Goal: Use online tool/utility: Utilize a website feature to perform a specific function

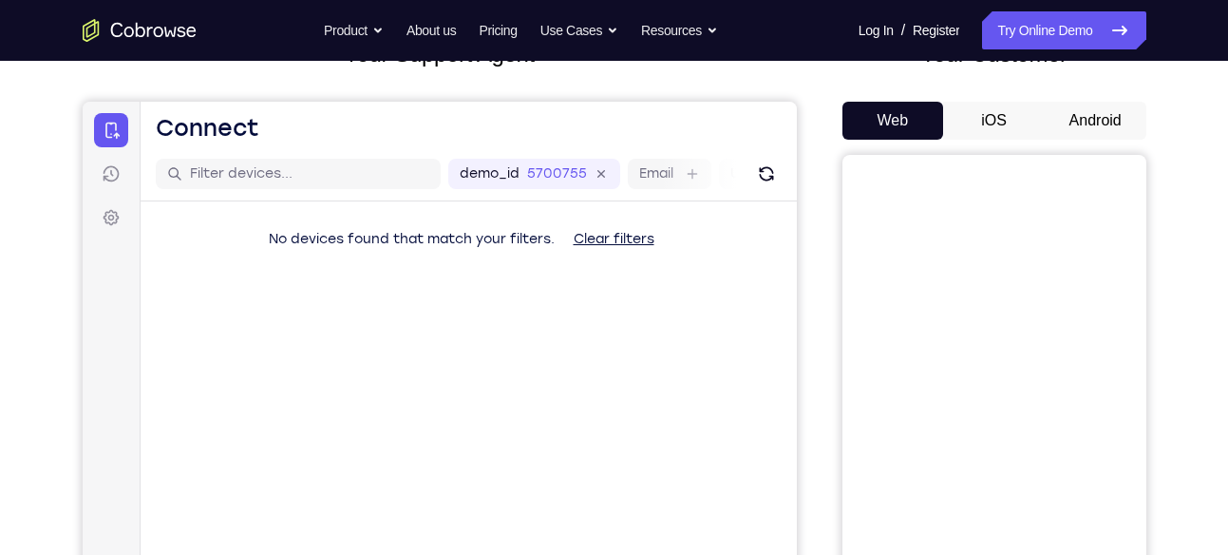
click at [1047, 103] on button "Android" at bounding box center [1096, 121] width 102 height 38
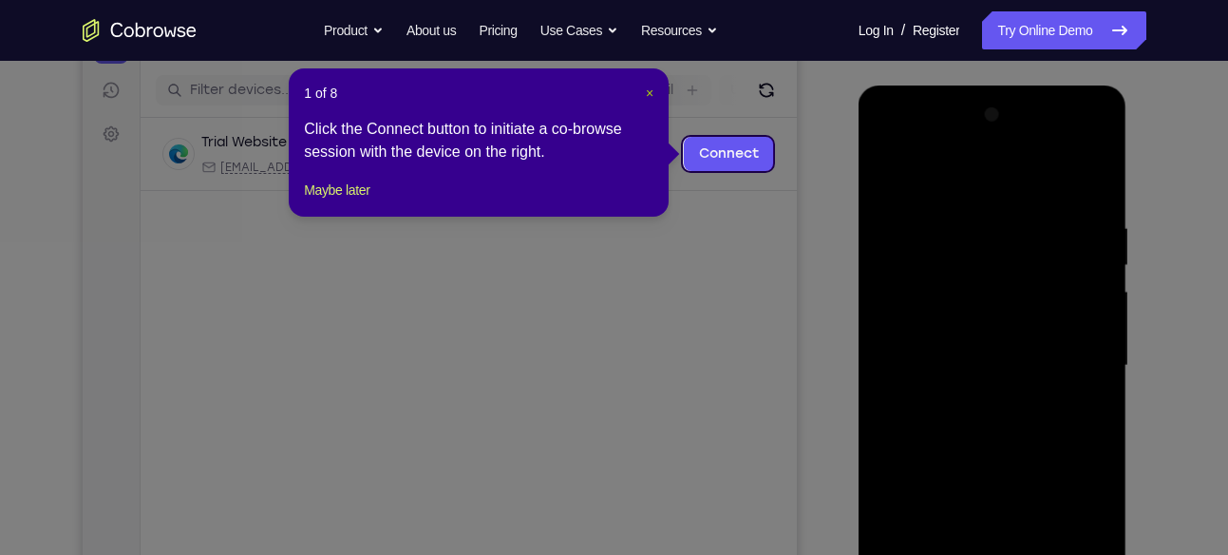
click at [646, 101] on button "×" at bounding box center [650, 93] width 8 height 19
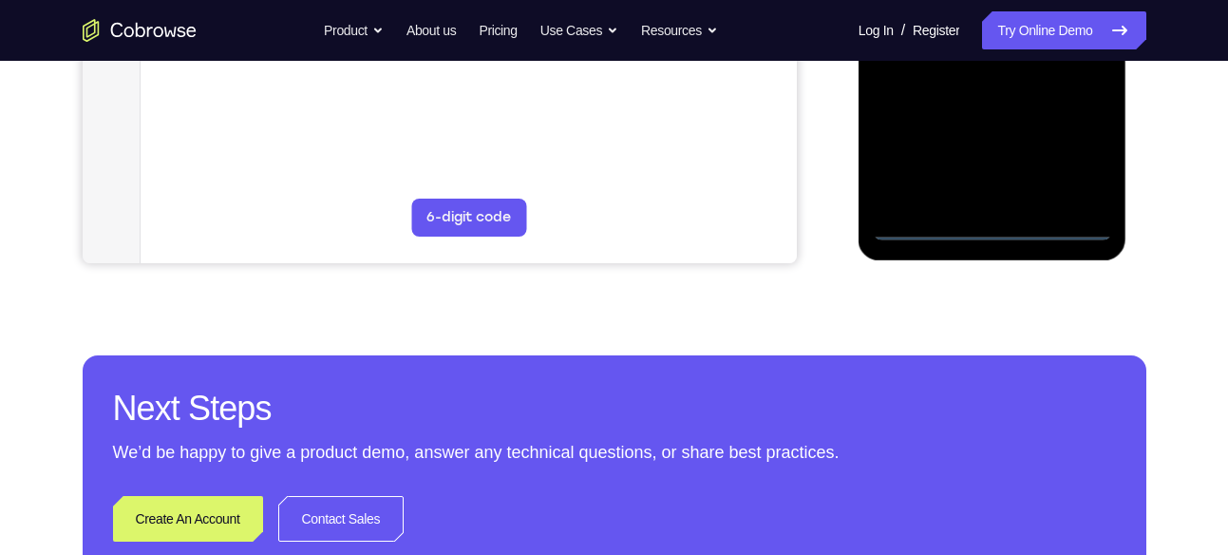
scroll to position [616, 0]
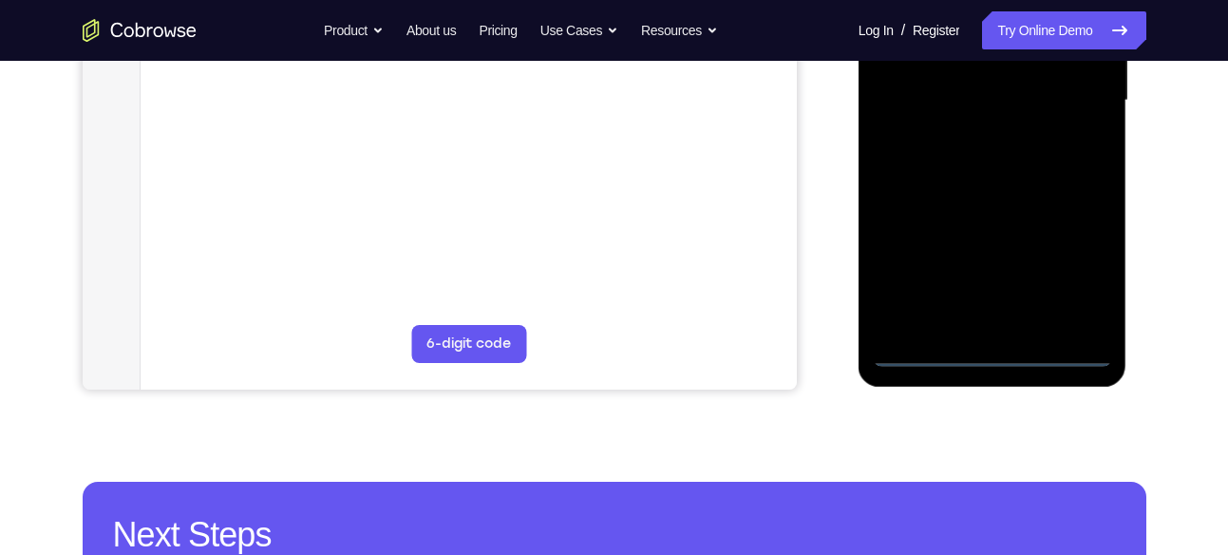
scroll to position [492, 0]
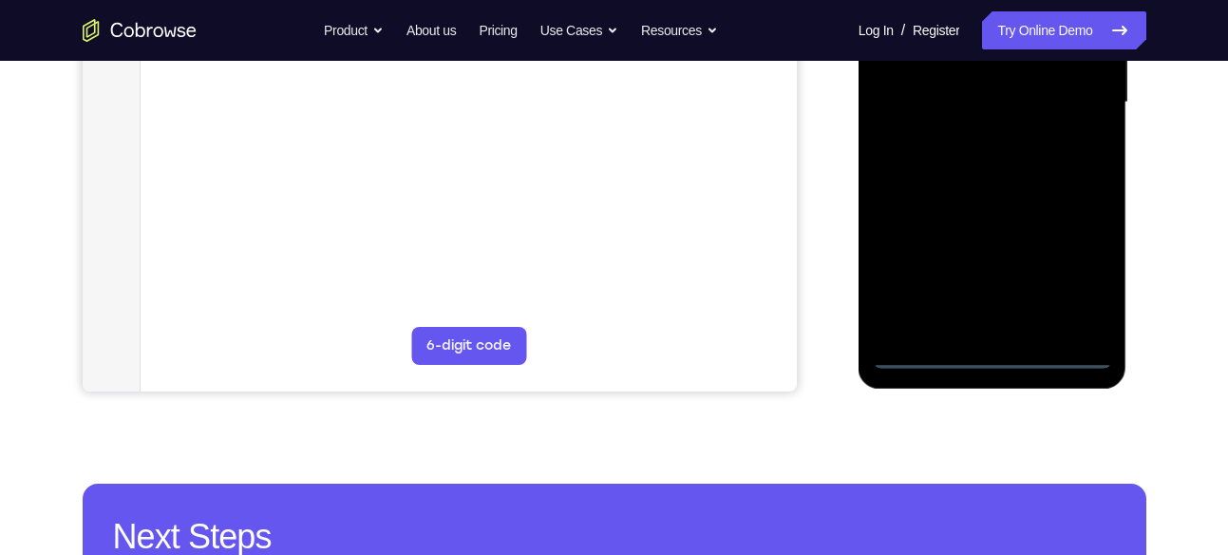
click at [1057, 284] on div at bounding box center [992, 103] width 239 height 532
click at [1071, 281] on div at bounding box center [992, 103] width 239 height 532
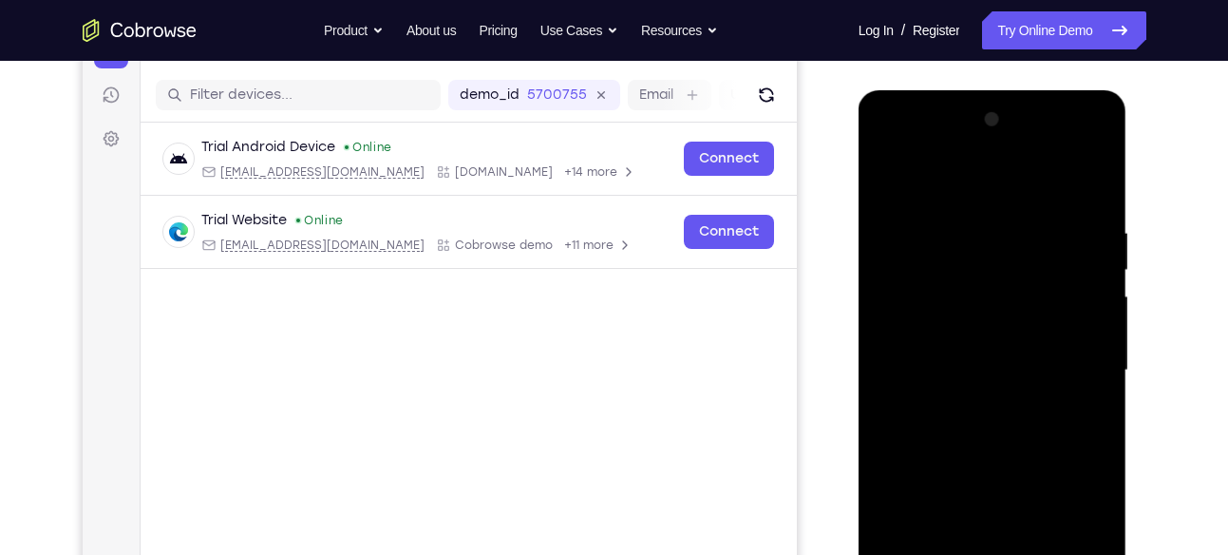
scroll to position [223, 0]
click at [906, 143] on div at bounding box center [992, 371] width 239 height 532
click at [1064, 351] on div at bounding box center [992, 371] width 239 height 532
click at [976, 403] on div at bounding box center [992, 371] width 239 height 532
click at [963, 365] on div at bounding box center [992, 371] width 239 height 532
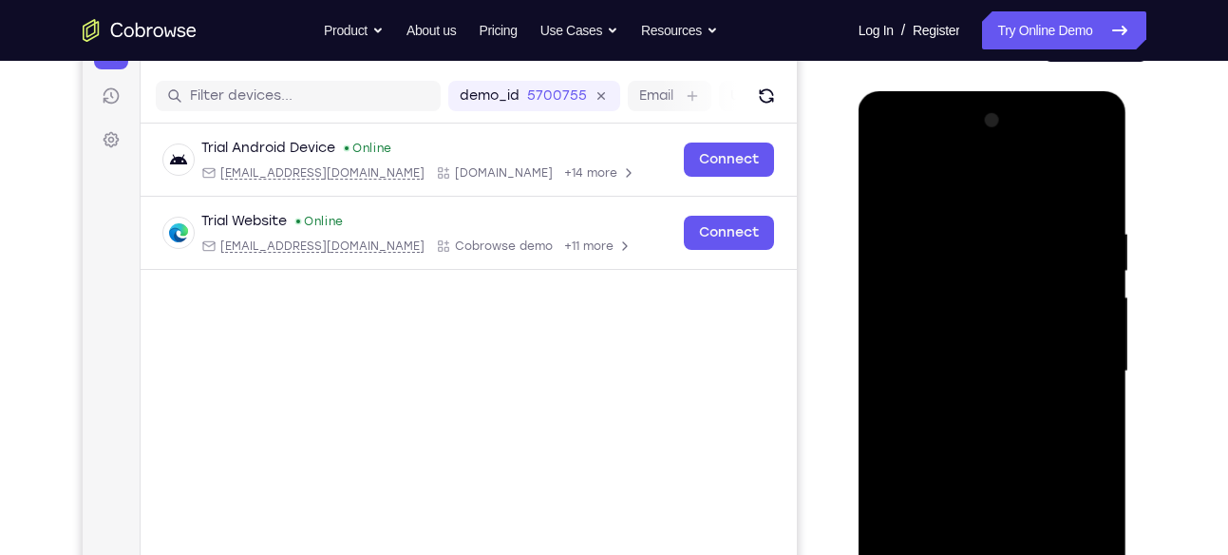
click at [960, 339] on div at bounding box center [992, 371] width 239 height 532
click at [1004, 361] on div at bounding box center [992, 371] width 239 height 532
click at [976, 432] on div at bounding box center [992, 371] width 239 height 532
click at [1040, 236] on div at bounding box center [992, 371] width 239 height 532
click at [1098, 208] on div at bounding box center [992, 371] width 239 height 532
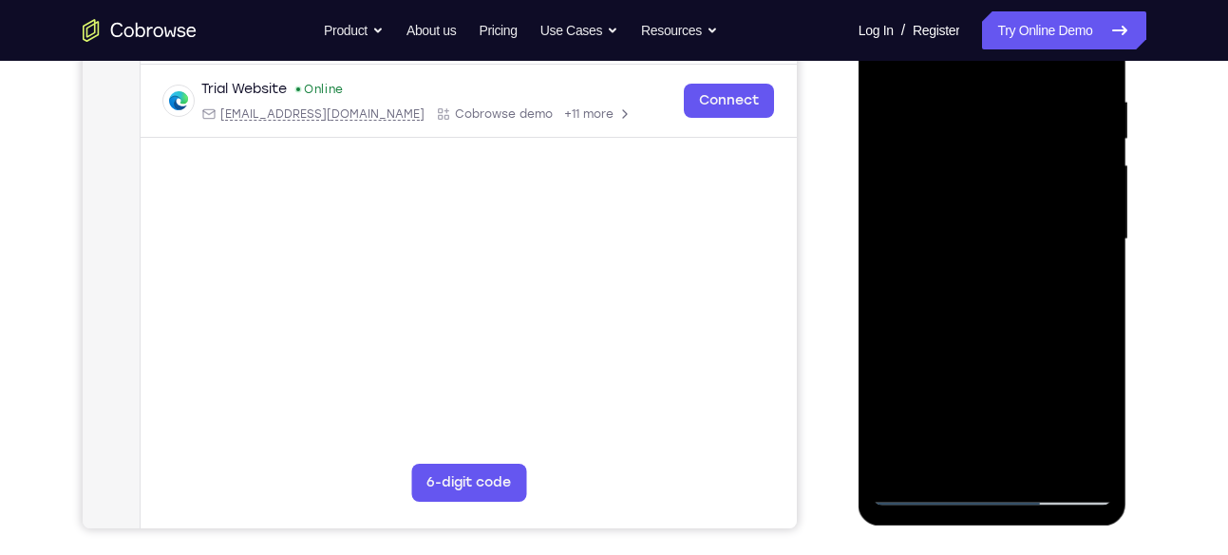
scroll to position [354, 0]
drag, startPoint x: 1004, startPoint y: 352, endPoint x: 1017, endPoint y: 167, distance: 184.7
click at [1017, 167] on div at bounding box center [992, 240] width 239 height 532
drag, startPoint x: 1023, startPoint y: 302, endPoint x: 1018, endPoint y: 200, distance: 102.8
click at [1018, 200] on div at bounding box center [992, 240] width 239 height 532
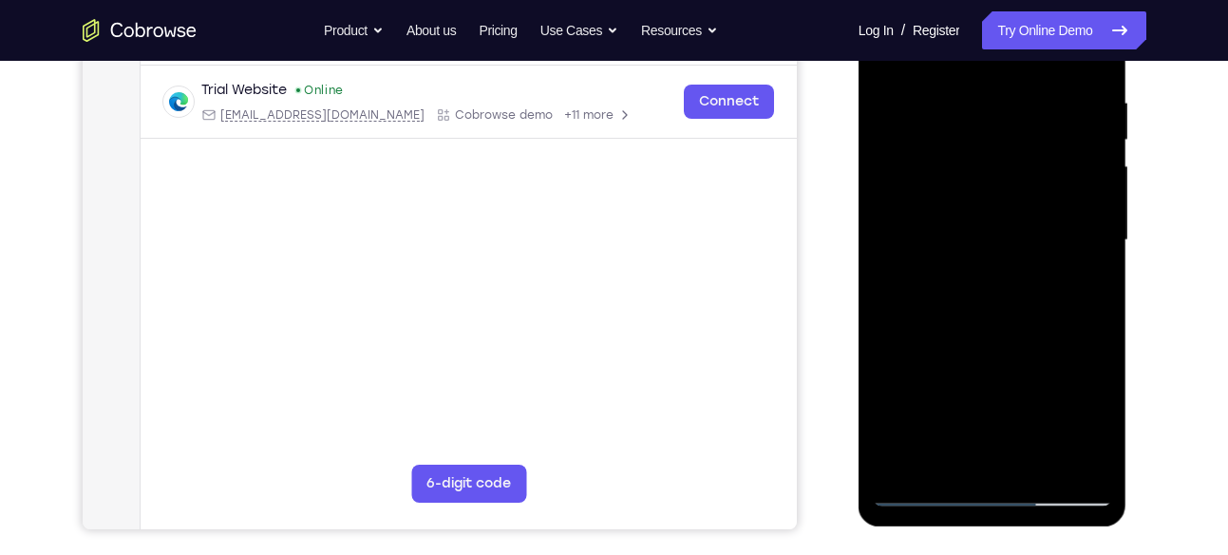
drag, startPoint x: 1004, startPoint y: 323, endPoint x: 1018, endPoint y: 200, distance: 124.3
click at [1018, 200] on div at bounding box center [992, 240] width 239 height 532
drag, startPoint x: 1017, startPoint y: 297, endPoint x: 1039, endPoint y: 122, distance: 177.2
click at [1039, 122] on div at bounding box center [992, 240] width 239 height 532
click at [1029, 257] on div at bounding box center [992, 240] width 239 height 532
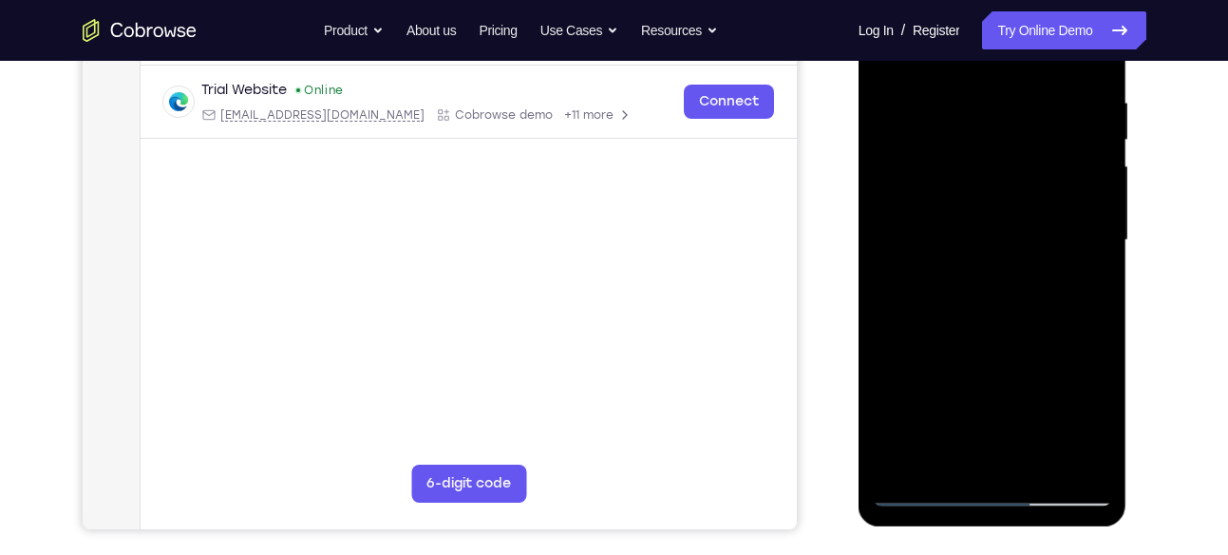
click at [1029, 257] on div at bounding box center [992, 240] width 239 height 532
click at [1098, 289] on div at bounding box center [992, 240] width 239 height 532
click at [1100, 299] on div at bounding box center [992, 240] width 239 height 532
drag, startPoint x: 1030, startPoint y: 333, endPoint x: 1051, endPoint y: 210, distance: 124.3
click at [1051, 210] on div at bounding box center [992, 240] width 239 height 532
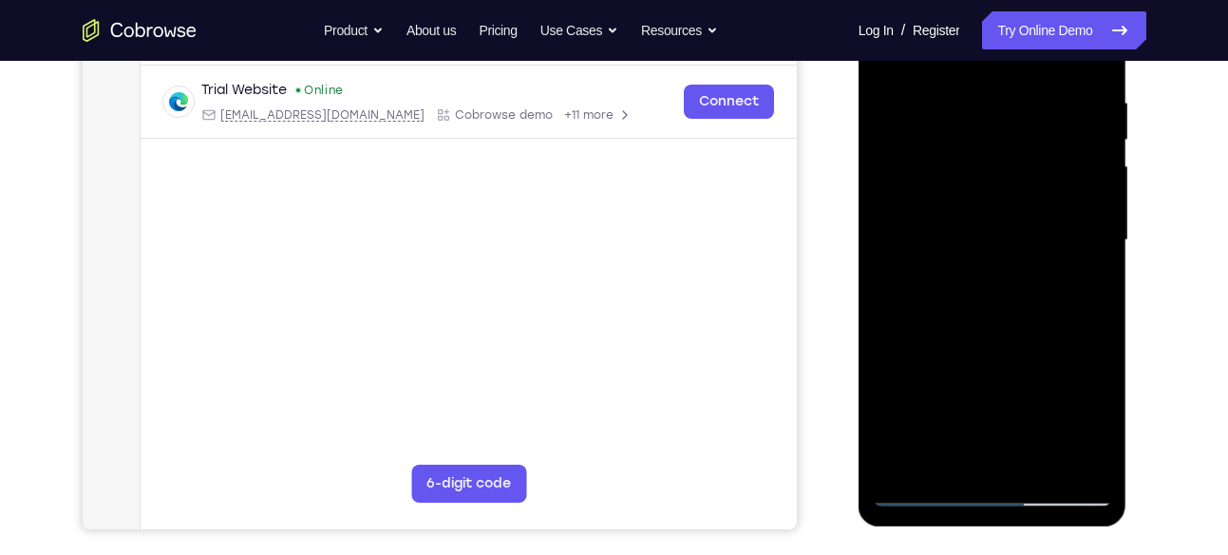
click at [1106, 161] on div at bounding box center [992, 240] width 239 height 532
click at [1090, 164] on div at bounding box center [992, 240] width 239 height 532
drag, startPoint x: 1023, startPoint y: 174, endPoint x: 1017, endPoint y: 317, distance: 143.6
click at [1017, 317] on div at bounding box center [992, 240] width 239 height 532
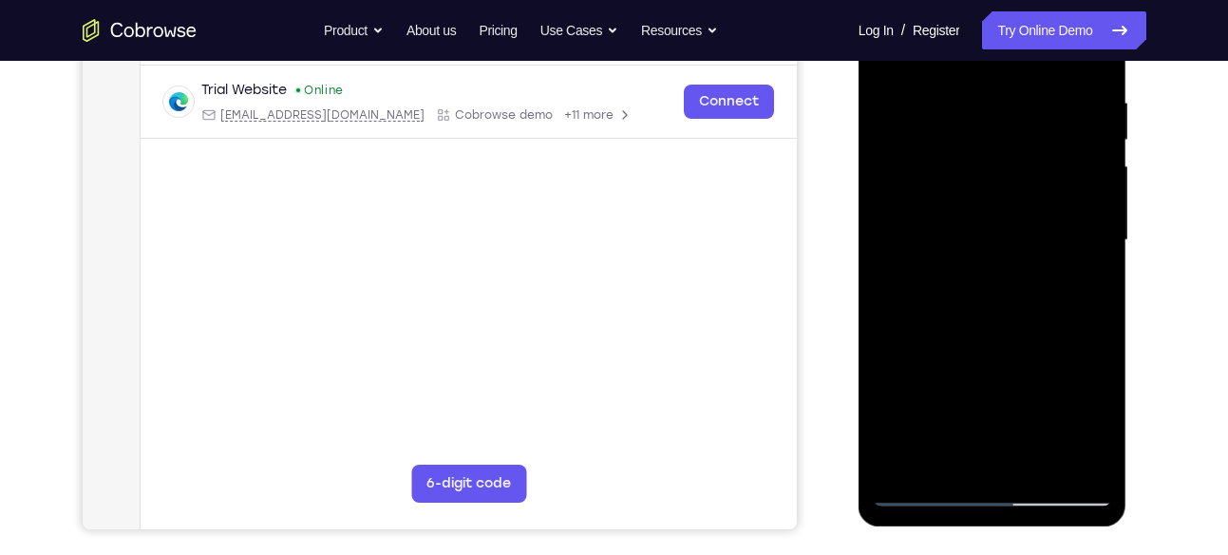
click at [1103, 295] on div at bounding box center [992, 240] width 239 height 532
click at [892, 300] on div at bounding box center [992, 240] width 239 height 532
click at [1097, 295] on div at bounding box center [992, 240] width 239 height 532
click at [1094, 298] on div at bounding box center [992, 240] width 239 height 532
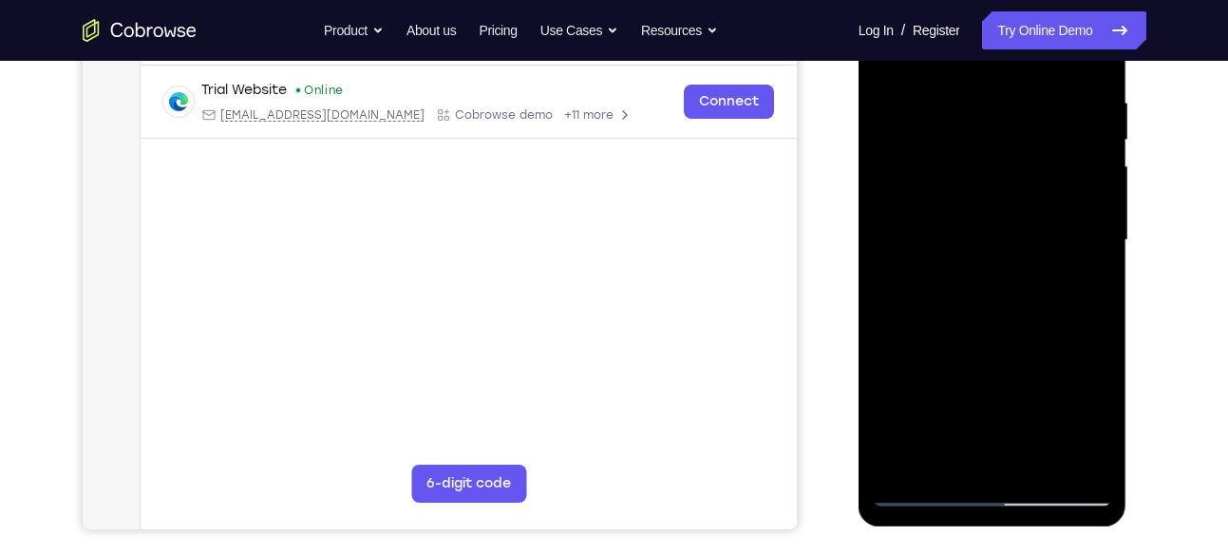
click at [1094, 298] on div at bounding box center [992, 240] width 239 height 532
drag, startPoint x: 1023, startPoint y: 359, endPoint x: 1065, endPoint y: 206, distance: 158.6
click at [1065, 206] on div at bounding box center [992, 240] width 239 height 532
drag, startPoint x: 1015, startPoint y: 369, endPoint x: 1036, endPoint y: 73, distance: 296.2
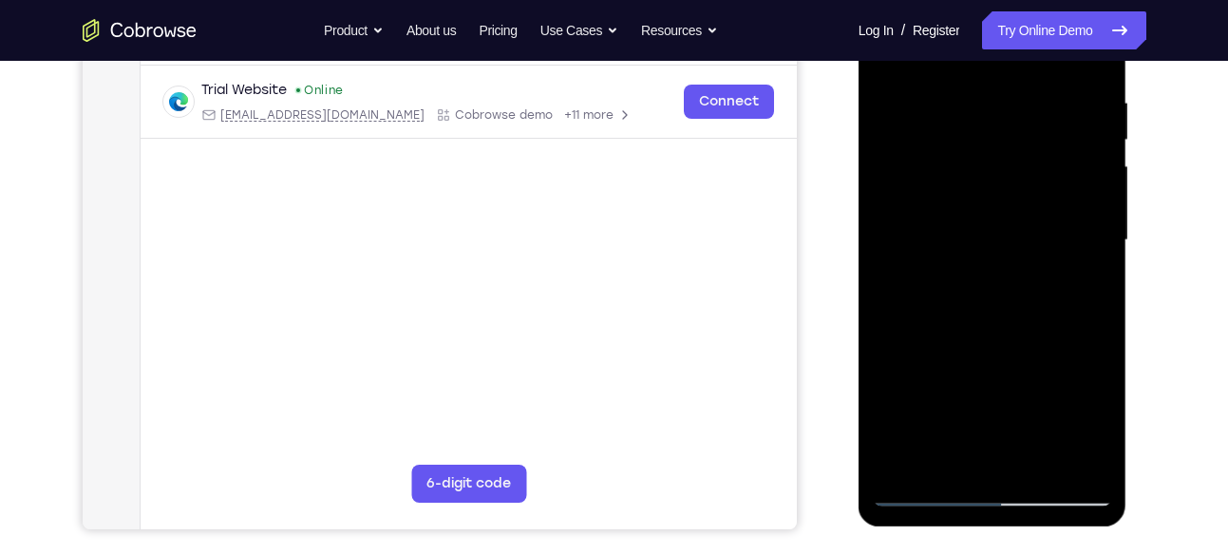
click at [1036, 73] on div at bounding box center [992, 240] width 239 height 532
drag, startPoint x: 1005, startPoint y: 181, endPoint x: 1025, endPoint y: 402, distance: 221.3
click at [1025, 402] on div at bounding box center [992, 240] width 239 height 532
drag, startPoint x: 1039, startPoint y: 187, endPoint x: 1023, endPoint y: 357, distance: 170.8
click at [1023, 357] on div at bounding box center [992, 240] width 239 height 532
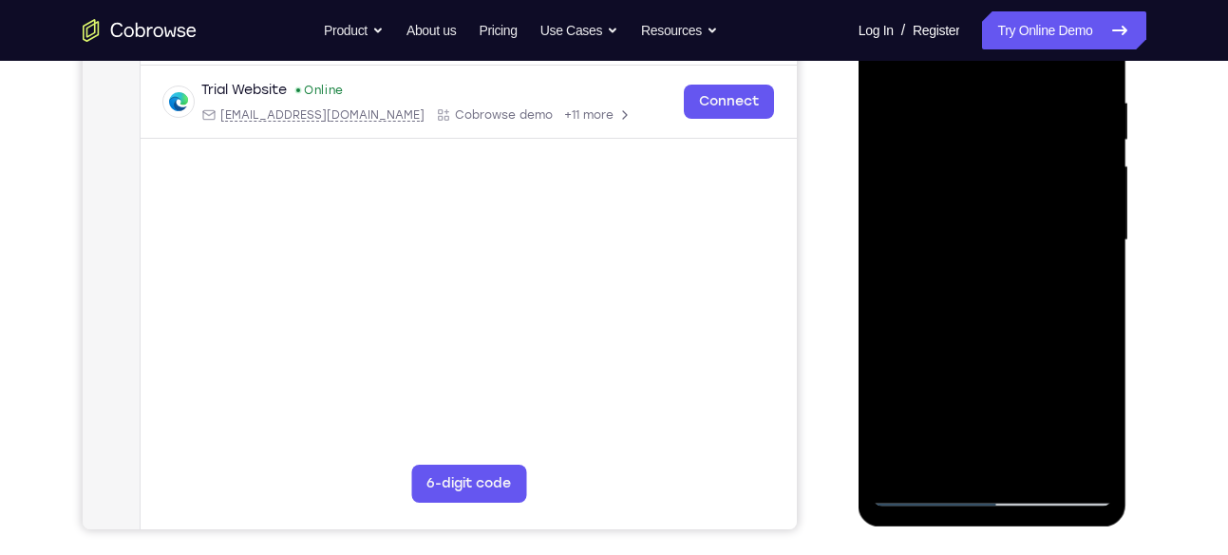
drag, startPoint x: 987, startPoint y: 220, endPoint x: 975, endPoint y: 365, distance: 144.9
click at [975, 365] on div at bounding box center [992, 240] width 239 height 532
drag, startPoint x: 998, startPoint y: 172, endPoint x: 974, endPoint y: 371, distance: 200.9
click at [974, 371] on div at bounding box center [992, 240] width 239 height 532
drag, startPoint x: 995, startPoint y: 223, endPoint x: 992, endPoint y: 275, distance: 51.4
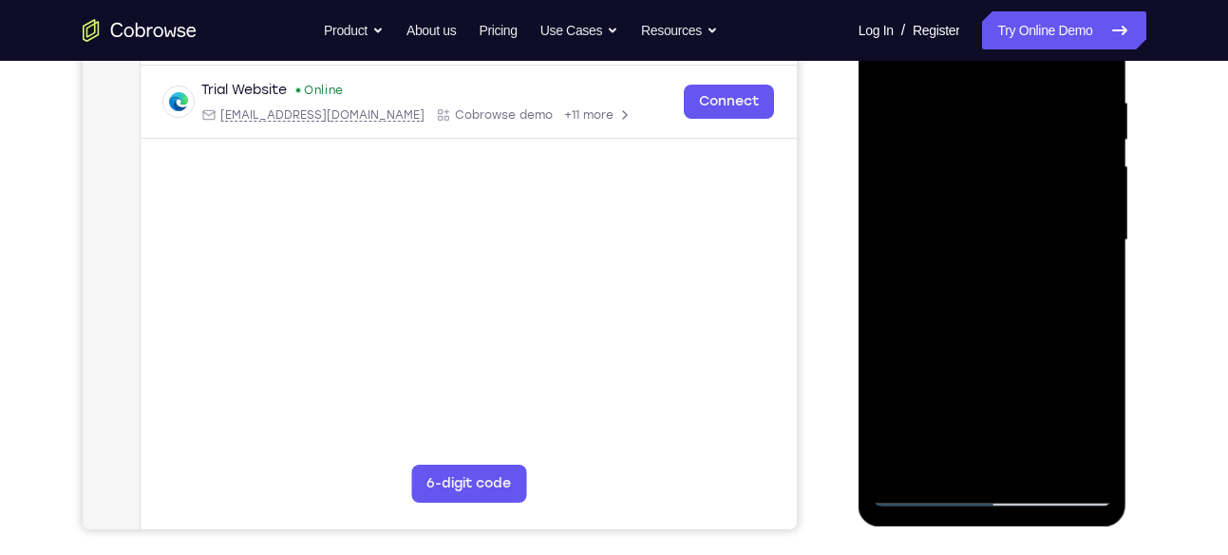
click at [992, 275] on div at bounding box center [992, 240] width 239 height 532
click at [1089, 268] on div at bounding box center [992, 240] width 239 height 532
click at [1094, 278] on div at bounding box center [992, 240] width 239 height 532
drag, startPoint x: 1040, startPoint y: 210, endPoint x: 1041, endPoint y: 380, distance: 170.1
click at [1041, 380] on div at bounding box center [992, 240] width 239 height 532
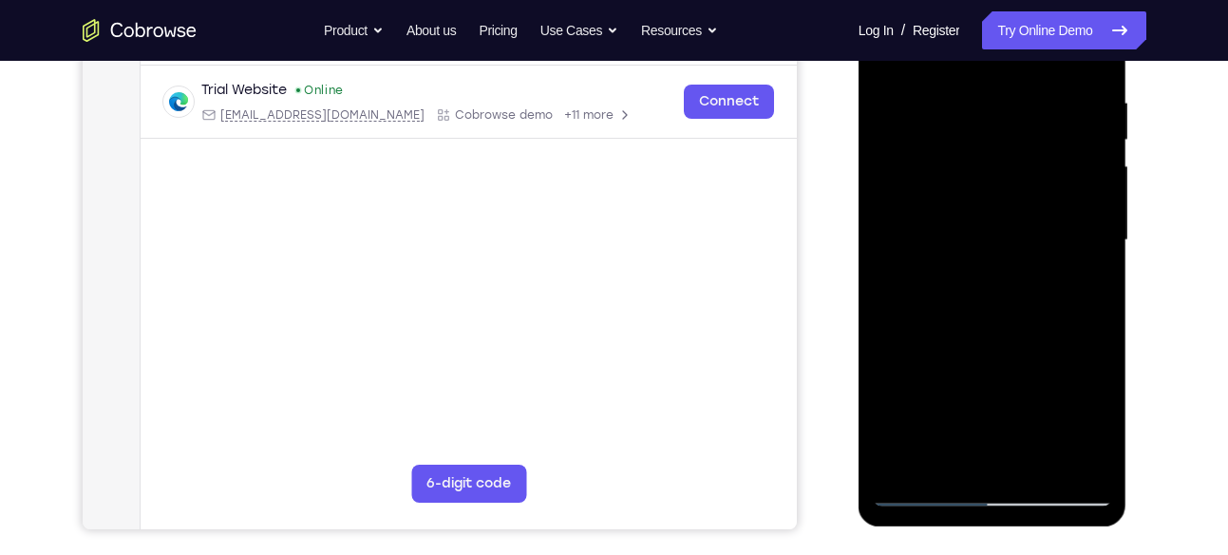
drag, startPoint x: 1023, startPoint y: 155, endPoint x: 987, endPoint y: 274, distance: 124.1
click at [987, 274] on div at bounding box center [992, 240] width 239 height 532
drag, startPoint x: 1004, startPoint y: 356, endPoint x: 999, endPoint y: 52, distance: 304.1
click at [999, 52] on div at bounding box center [992, 240] width 239 height 532
drag, startPoint x: 995, startPoint y: 293, endPoint x: 1037, endPoint y: -44, distance: 339.0
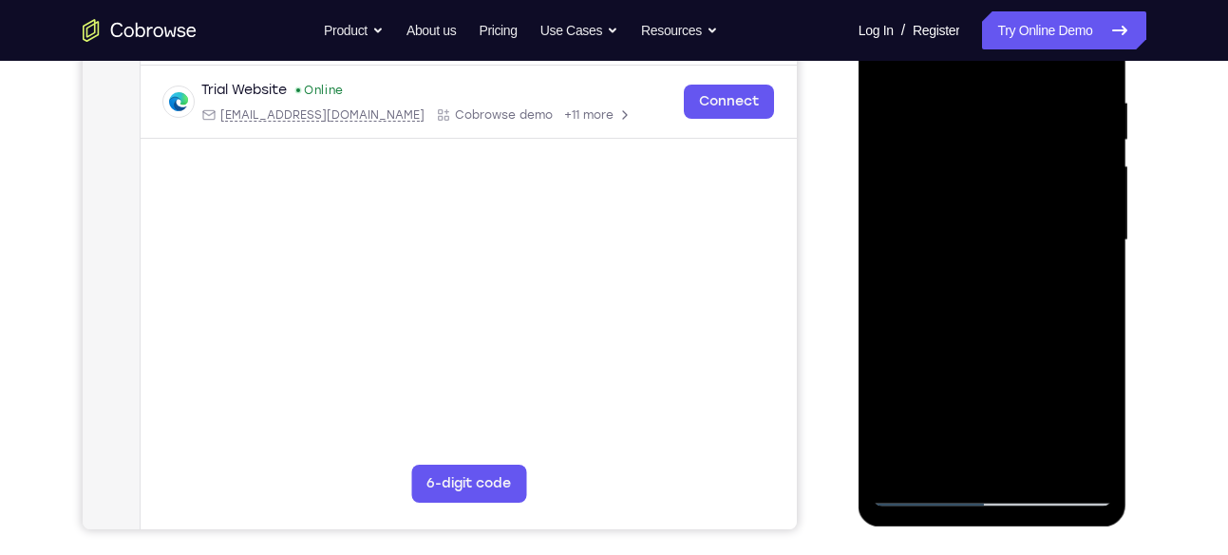
click at [1037, 0] on html "Online web based iOS Simulators and Android Emulators. Run iPhone, iPad, Mobile…" at bounding box center [994, 245] width 271 height 570
drag, startPoint x: 1003, startPoint y: 148, endPoint x: 1013, endPoint y: 341, distance: 193.1
click at [1013, 341] on div at bounding box center [992, 240] width 239 height 532
drag, startPoint x: 1017, startPoint y: 160, endPoint x: 1000, endPoint y: 350, distance: 190.7
click at [1000, 350] on div at bounding box center [992, 240] width 239 height 532
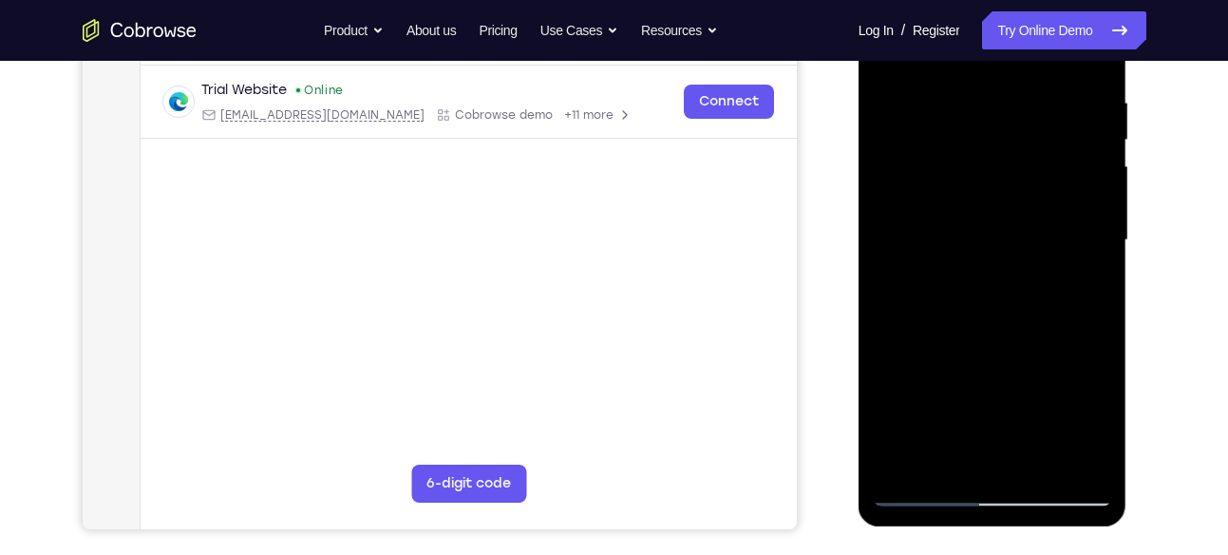
drag, startPoint x: 1023, startPoint y: 160, endPoint x: 997, endPoint y: 363, distance: 205.0
click at [997, 363] on div at bounding box center [992, 240] width 239 height 532
drag, startPoint x: 995, startPoint y: 165, endPoint x: 981, endPoint y: 326, distance: 161.1
click at [981, 326] on div at bounding box center [992, 240] width 239 height 532
drag, startPoint x: 1015, startPoint y: 113, endPoint x: 989, endPoint y: 319, distance: 207.8
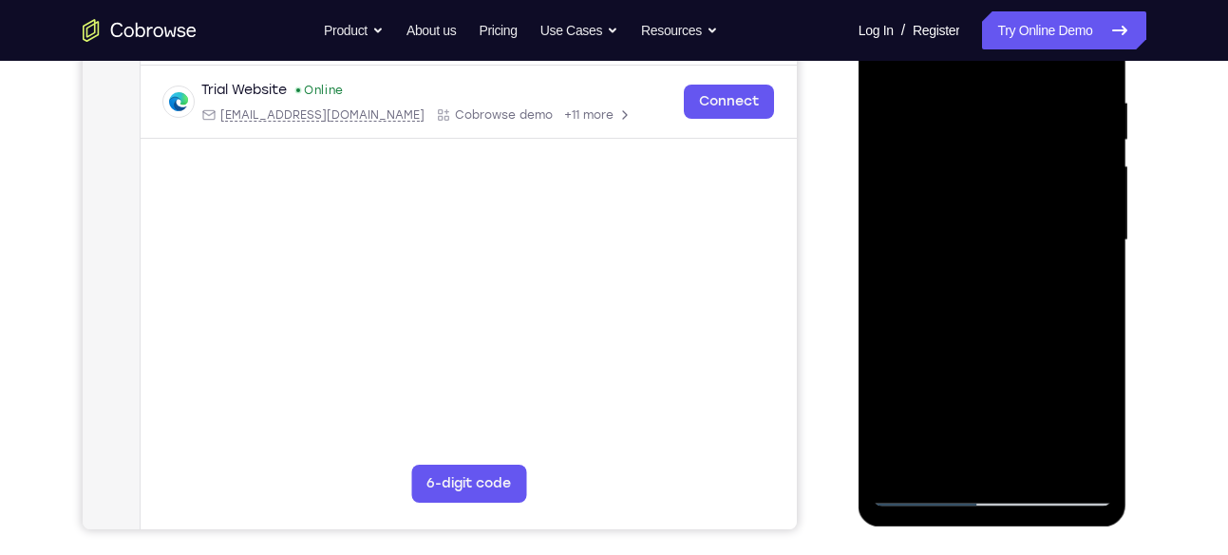
click at [989, 319] on div at bounding box center [992, 240] width 239 height 532
click at [1099, 351] on div at bounding box center [992, 240] width 239 height 532
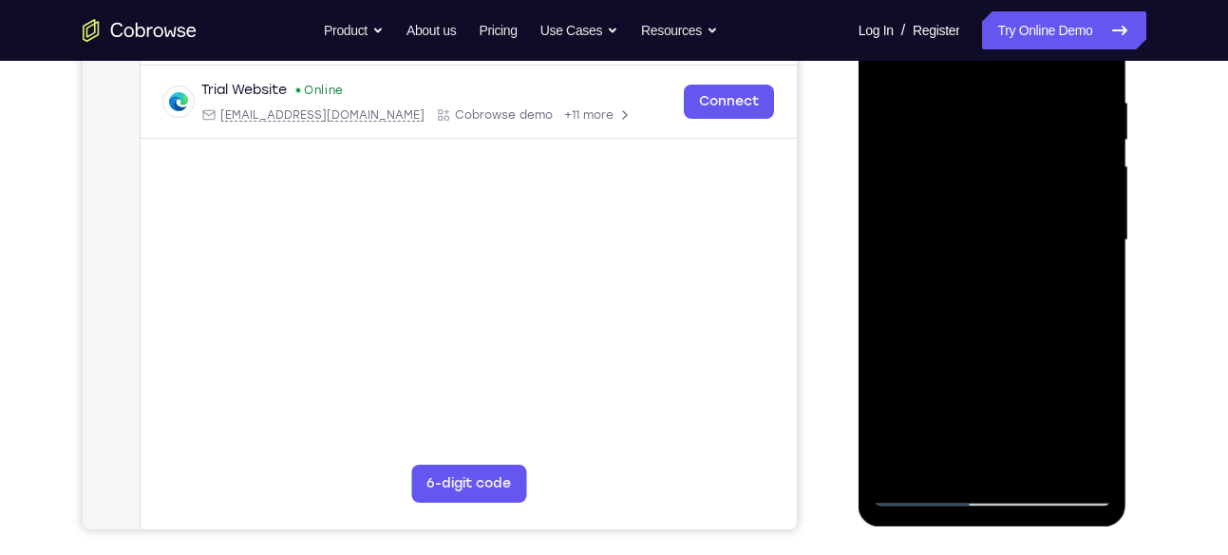
drag, startPoint x: 1056, startPoint y: 220, endPoint x: 1053, endPoint y: 352, distance: 131.1
click at [1053, 352] on div at bounding box center [992, 240] width 239 height 532
drag, startPoint x: 1048, startPoint y: 217, endPoint x: 1030, endPoint y: 406, distance: 189.9
click at [1030, 406] on div at bounding box center [992, 240] width 239 height 532
drag, startPoint x: 1019, startPoint y: 181, endPoint x: 1001, endPoint y: 340, distance: 160.6
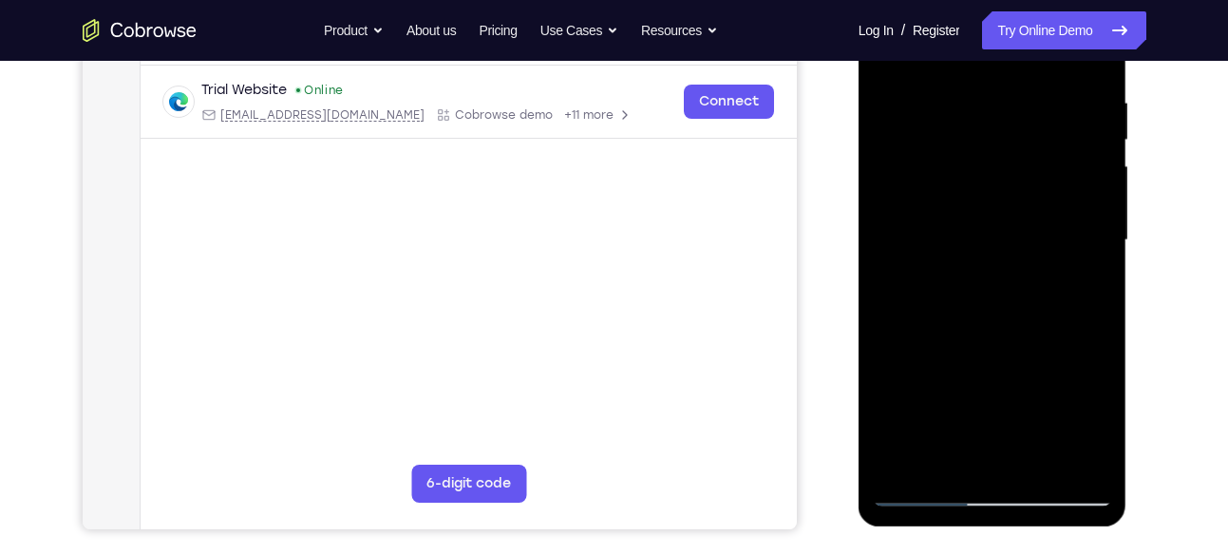
click at [1001, 340] on div at bounding box center [992, 240] width 239 height 532
drag, startPoint x: 1000, startPoint y: 199, endPoint x: 985, endPoint y: 382, distance: 184.0
click at [985, 382] on div at bounding box center [992, 240] width 239 height 532
drag, startPoint x: 1006, startPoint y: 163, endPoint x: 981, endPoint y: 403, distance: 240.7
click at [981, 403] on div at bounding box center [992, 240] width 239 height 532
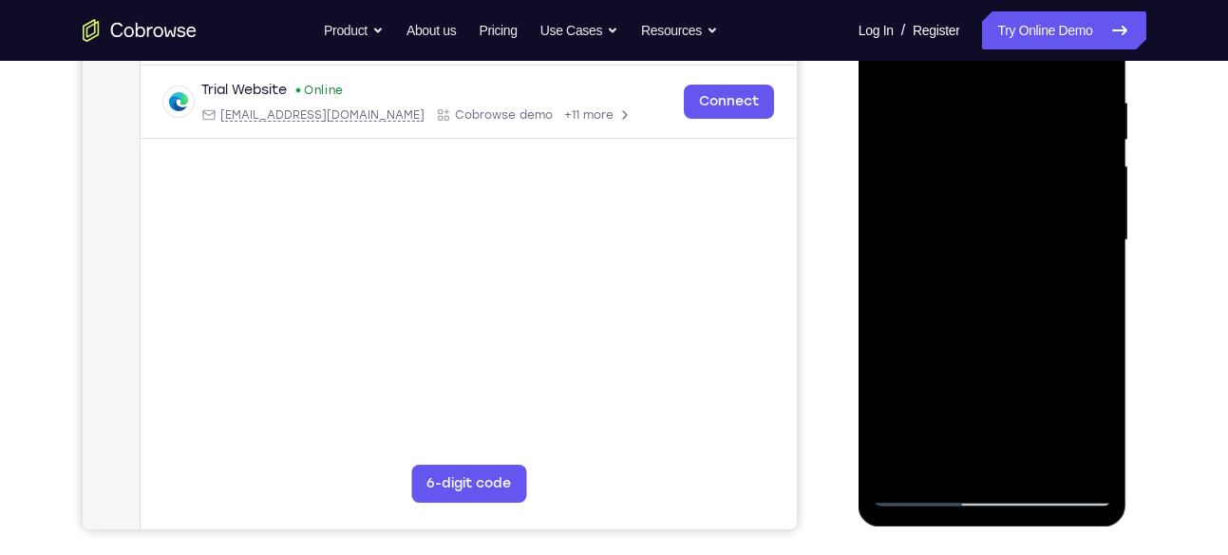
click at [1089, 205] on div at bounding box center [992, 240] width 239 height 532
drag, startPoint x: 1008, startPoint y: 166, endPoint x: 995, endPoint y: 396, distance: 230.3
click at [995, 396] on div at bounding box center [992, 240] width 239 height 532
drag, startPoint x: 1010, startPoint y: 140, endPoint x: 992, endPoint y: 320, distance: 181.4
click at [992, 320] on div at bounding box center [992, 240] width 239 height 532
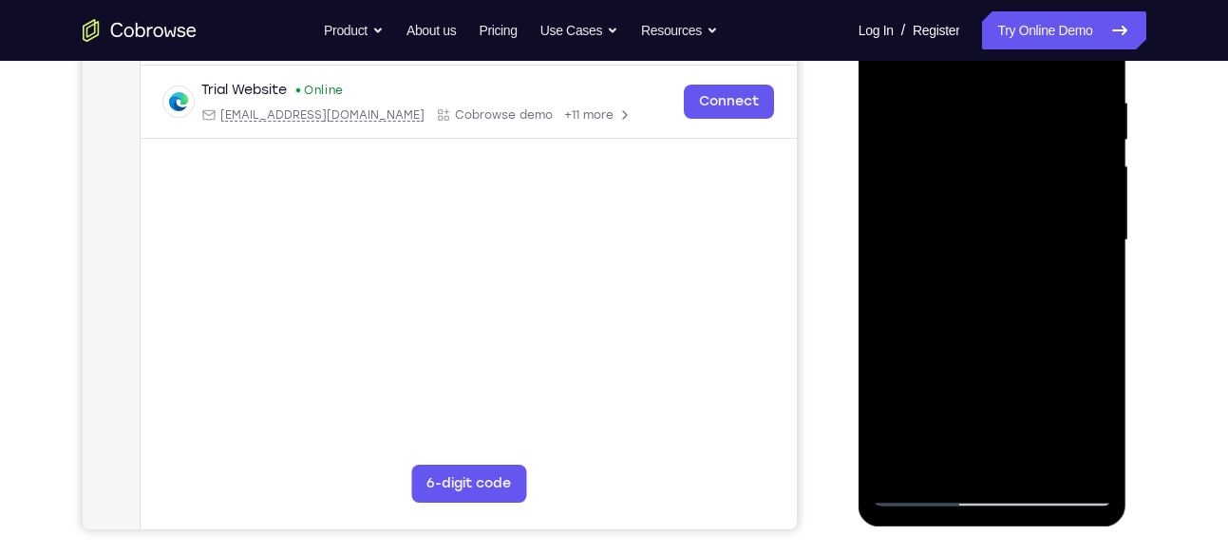
drag, startPoint x: 1027, startPoint y: 90, endPoint x: 1027, endPoint y: 132, distance: 41.8
click at [1027, 132] on div at bounding box center [992, 240] width 239 height 532
click at [1103, 253] on div at bounding box center [992, 240] width 239 height 532
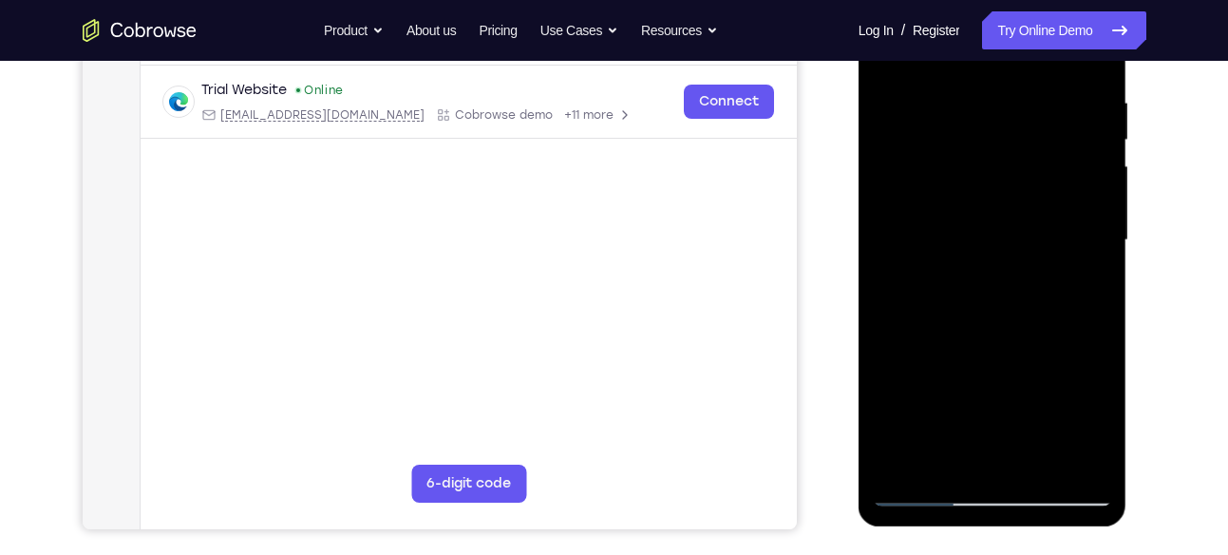
drag, startPoint x: 1050, startPoint y: 362, endPoint x: 1056, endPoint y: -44, distance: 405.7
click at [1056, 0] on html "Online web based iOS Simulators and Android Emulators. Run iPhone, iPad, Mobile…" at bounding box center [994, 245] width 271 height 570
drag, startPoint x: 972, startPoint y: 347, endPoint x: 966, endPoint y: 468, distance: 121.7
click at [966, 468] on div at bounding box center [992, 240] width 239 height 532
drag, startPoint x: 1006, startPoint y: 181, endPoint x: 989, endPoint y: 369, distance: 188.9
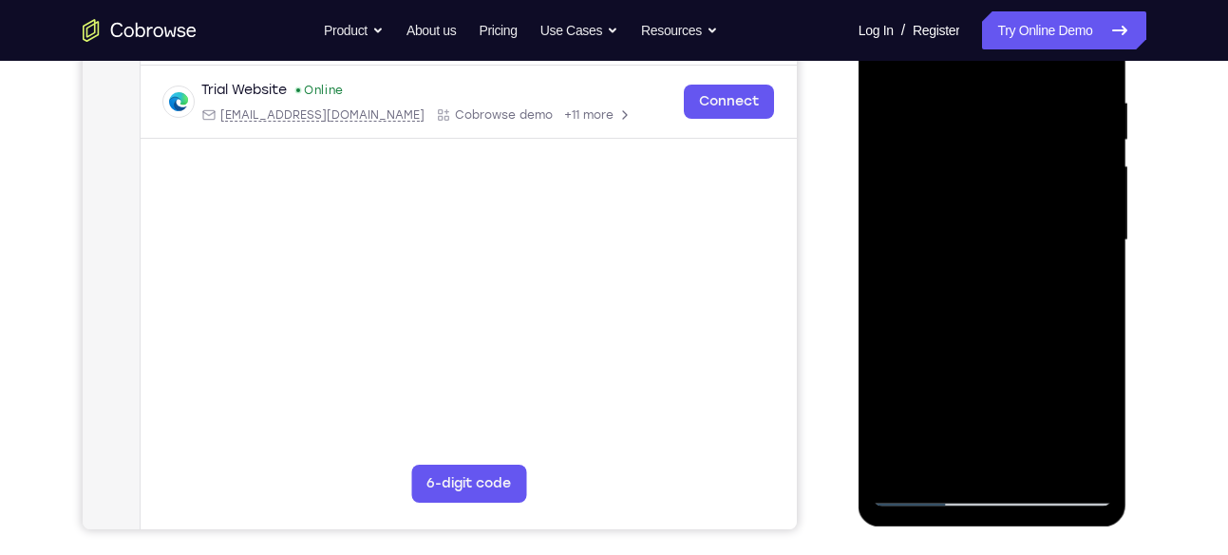
click at [989, 369] on div at bounding box center [992, 240] width 239 height 532
drag, startPoint x: 989, startPoint y: 186, endPoint x: 987, endPoint y: 29, distance: 156.8
click at [987, 29] on div at bounding box center [992, 240] width 239 height 532
drag, startPoint x: 991, startPoint y: 321, endPoint x: 1040, endPoint y: 64, distance: 262.2
click at [1040, 64] on div at bounding box center [992, 240] width 239 height 532
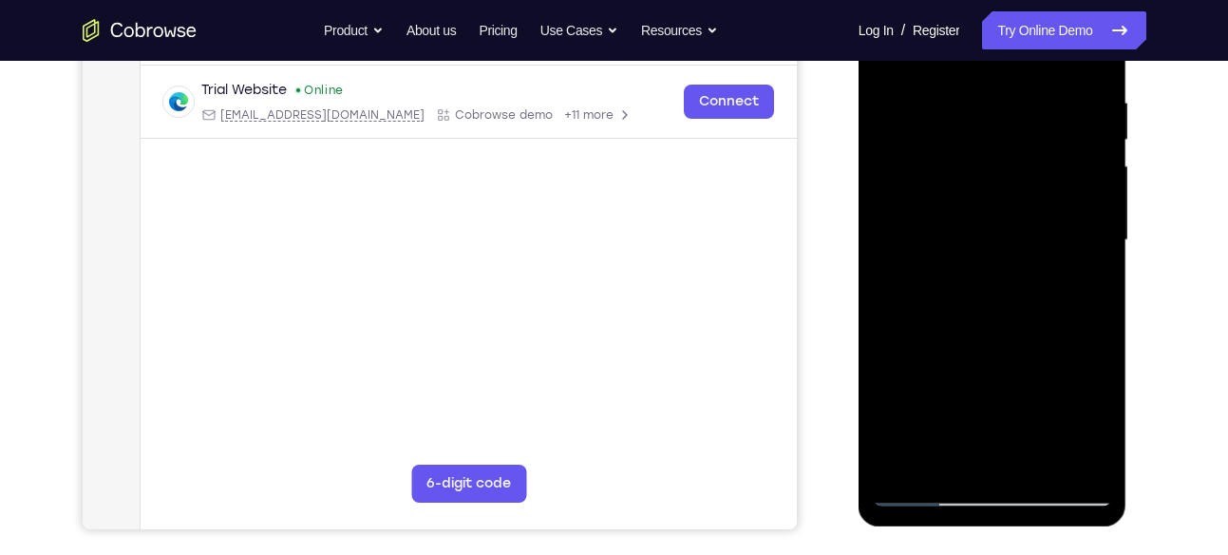
drag, startPoint x: 1041, startPoint y: 285, endPoint x: 1117, endPoint y: 1, distance: 294.1
click at [1117, 1] on div at bounding box center [993, 243] width 269 height 566
drag, startPoint x: 1021, startPoint y: 336, endPoint x: 1032, endPoint y: 89, distance: 247.2
click at [1032, 89] on div at bounding box center [992, 240] width 239 height 532
drag, startPoint x: 1005, startPoint y: 374, endPoint x: 1020, endPoint y: 112, distance: 262.7
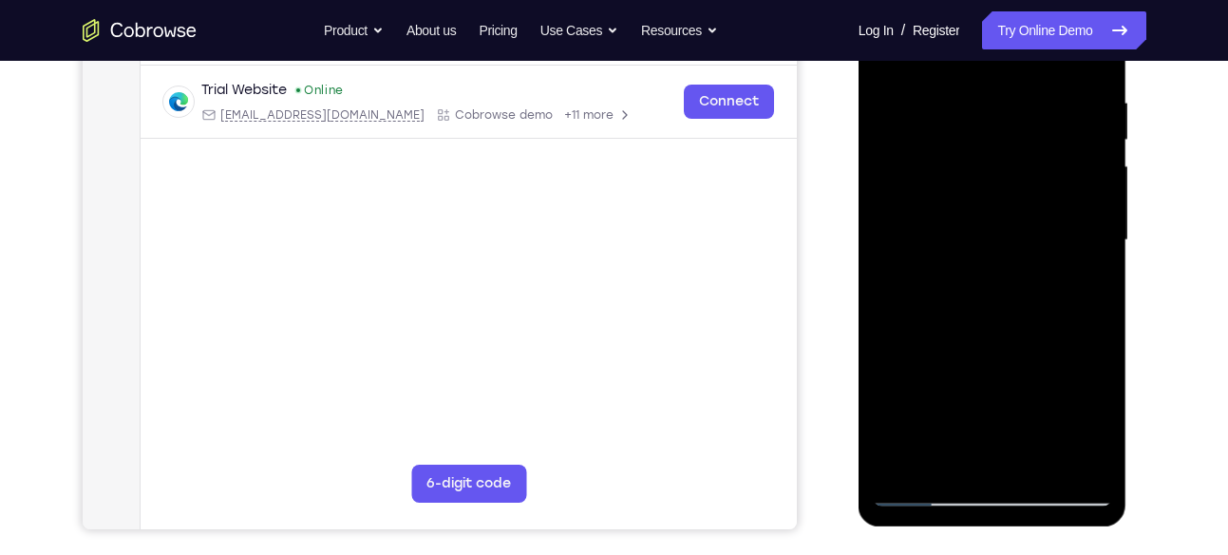
click at [1020, 112] on div at bounding box center [992, 240] width 239 height 532
drag, startPoint x: 999, startPoint y: 327, endPoint x: 1036, endPoint y: 132, distance: 198.3
click at [1036, 132] on div at bounding box center [992, 240] width 239 height 532
drag, startPoint x: 1010, startPoint y: 330, endPoint x: 1097, endPoint y: -44, distance: 383.5
click at [1097, 0] on html "Online web based iOS Simulators and Android Emulators. Run iPhone, iPad, Mobile…" at bounding box center [994, 245] width 271 height 570
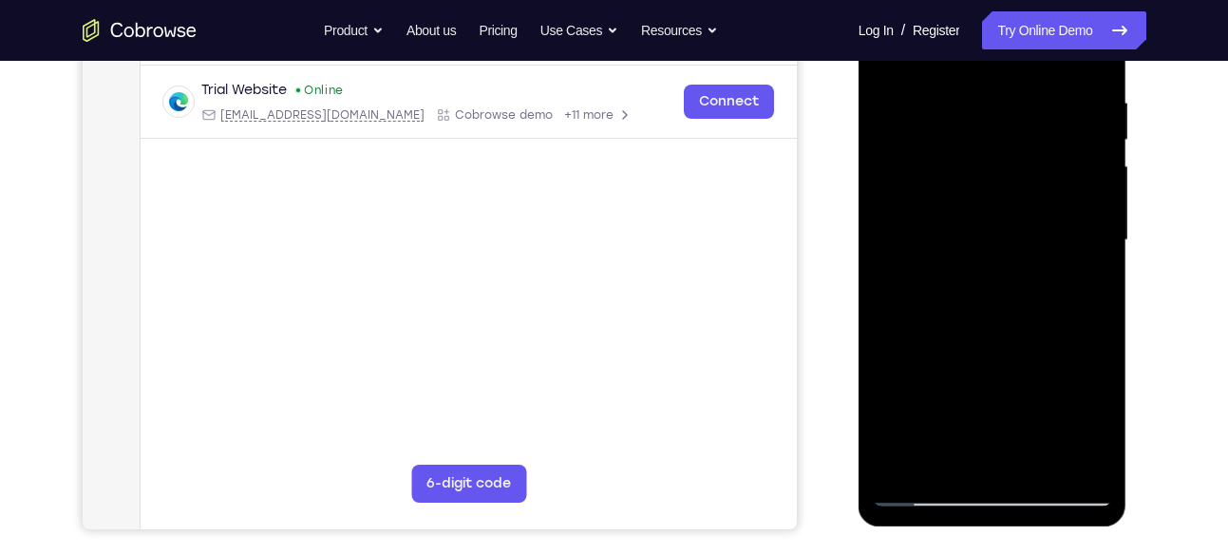
drag, startPoint x: 1055, startPoint y: 257, endPoint x: 1154, endPoint y: -44, distance: 317.3
click at [1130, 0] on html "Online web based iOS Simulators and Android Emulators. Run iPhone, iPad, Mobile…" at bounding box center [994, 245] width 271 height 570
drag, startPoint x: 1017, startPoint y: 201, endPoint x: 1010, endPoint y: 264, distance: 63.1
click at [1010, 264] on div at bounding box center [992, 240] width 239 height 532
drag, startPoint x: 1040, startPoint y: 170, endPoint x: 1030, endPoint y: 489, distance: 319.4
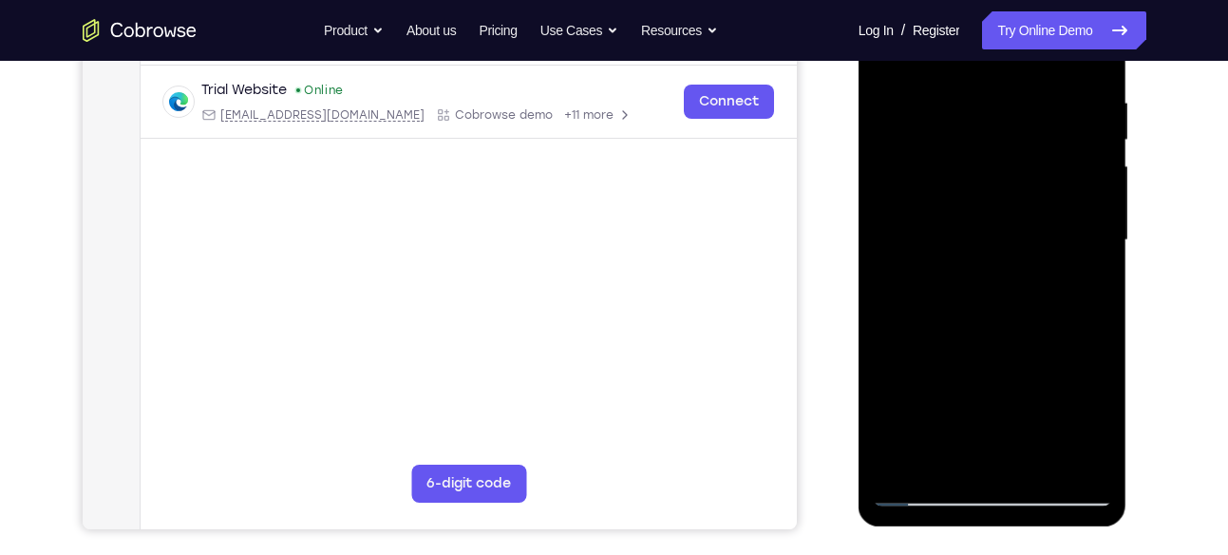
click at [1030, 489] on div at bounding box center [992, 240] width 239 height 532
drag, startPoint x: 1018, startPoint y: 282, endPoint x: 1060, endPoint y: 116, distance: 171.7
click at [1060, 116] on div at bounding box center [992, 240] width 239 height 532
drag, startPoint x: 990, startPoint y: 360, endPoint x: 1051, endPoint y: 43, distance: 323.1
click at [1051, 43] on div at bounding box center [992, 240] width 239 height 532
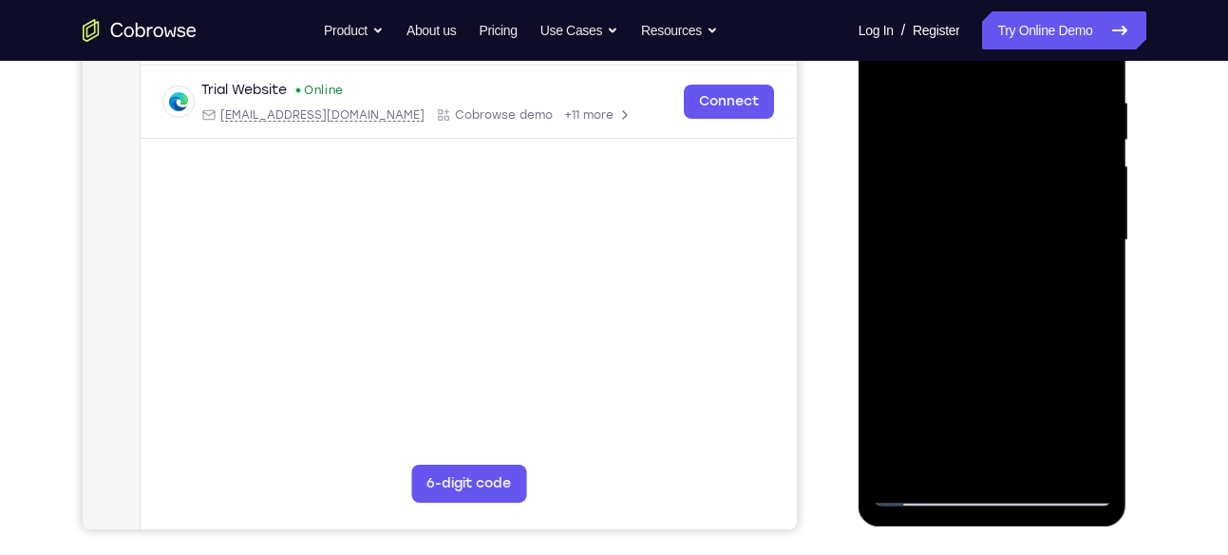
drag, startPoint x: 1019, startPoint y: 324, endPoint x: 1026, endPoint y: -15, distance: 339.2
click at [1026, 0] on div at bounding box center [992, 240] width 239 height 532
drag, startPoint x: 980, startPoint y: 295, endPoint x: 994, endPoint y: -10, distance: 304.4
click at [994, 0] on div at bounding box center [992, 240] width 239 height 532
drag, startPoint x: 985, startPoint y: 274, endPoint x: 999, endPoint y: 161, distance: 114.0
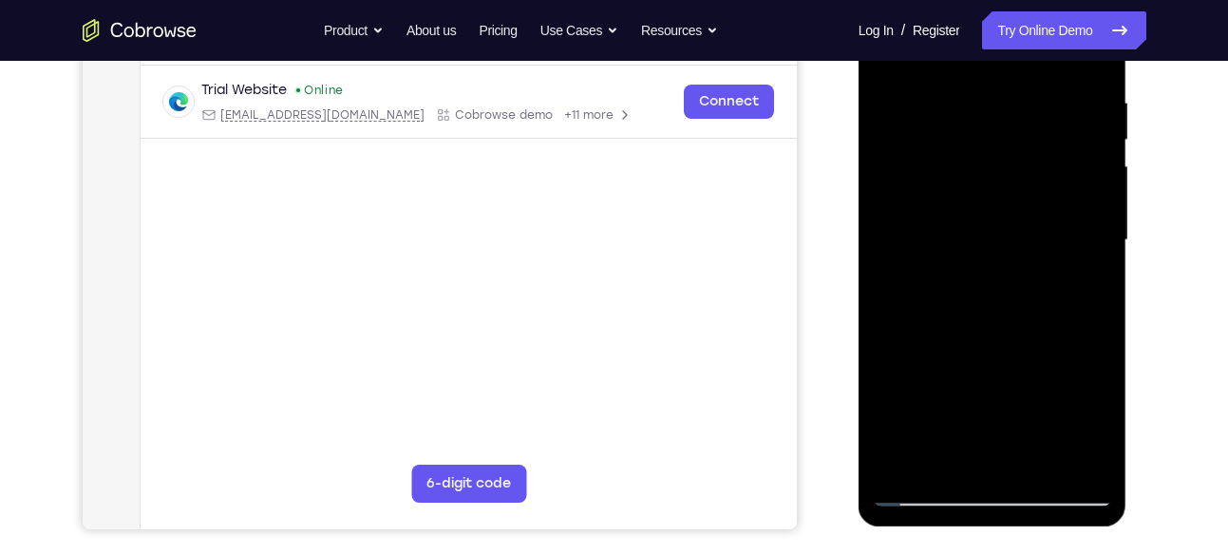
click at [999, 161] on div at bounding box center [992, 240] width 239 height 532
drag, startPoint x: 992, startPoint y: 305, endPoint x: 1020, endPoint y: 94, distance: 212.8
click at [1020, 94] on div at bounding box center [992, 240] width 239 height 532
drag, startPoint x: 992, startPoint y: 337, endPoint x: 1022, endPoint y: 183, distance: 156.9
click at [1022, 183] on div at bounding box center [992, 240] width 239 height 532
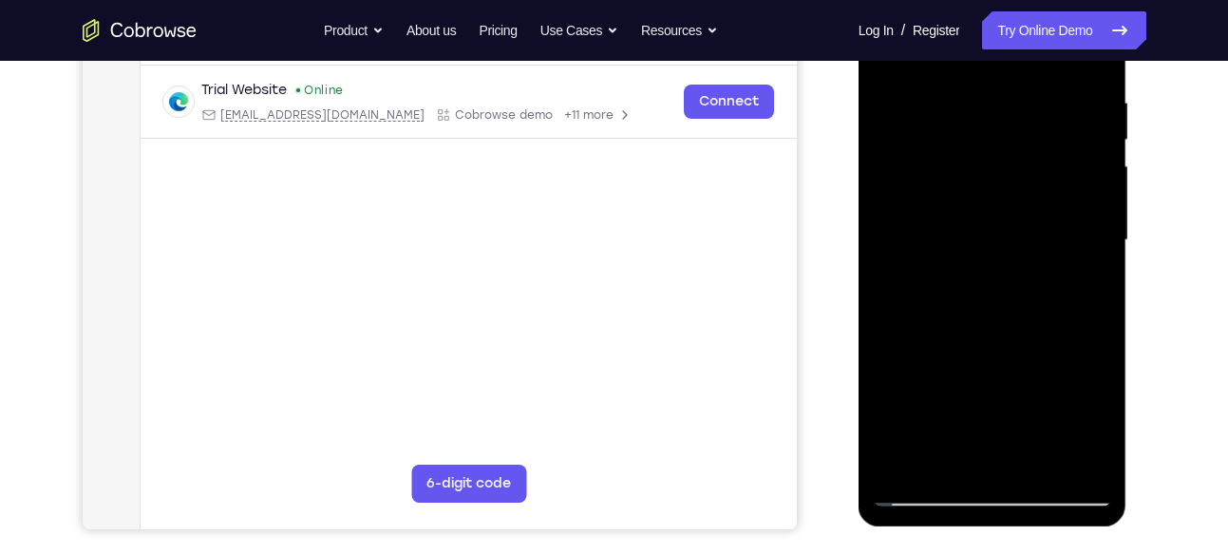
drag, startPoint x: 1001, startPoint y: 395, endPoint x: 1065, endPoint y: 160, distance: 244.1
click at [1065, 160] on div at bounding box center [992, 240] width 239 height 532
drag, startPoint x: 1009, startPoint y: 402, endPoint x: 1034, endPoint y: 188, distance: 215.2
click at [1034, 188] on div at bounding box center [992, 240] width 239 height 532
drag, startPoint x: 1016, startPoint y: 315, endPoint x: 1030, endPoint y: 212, distance: 104.5
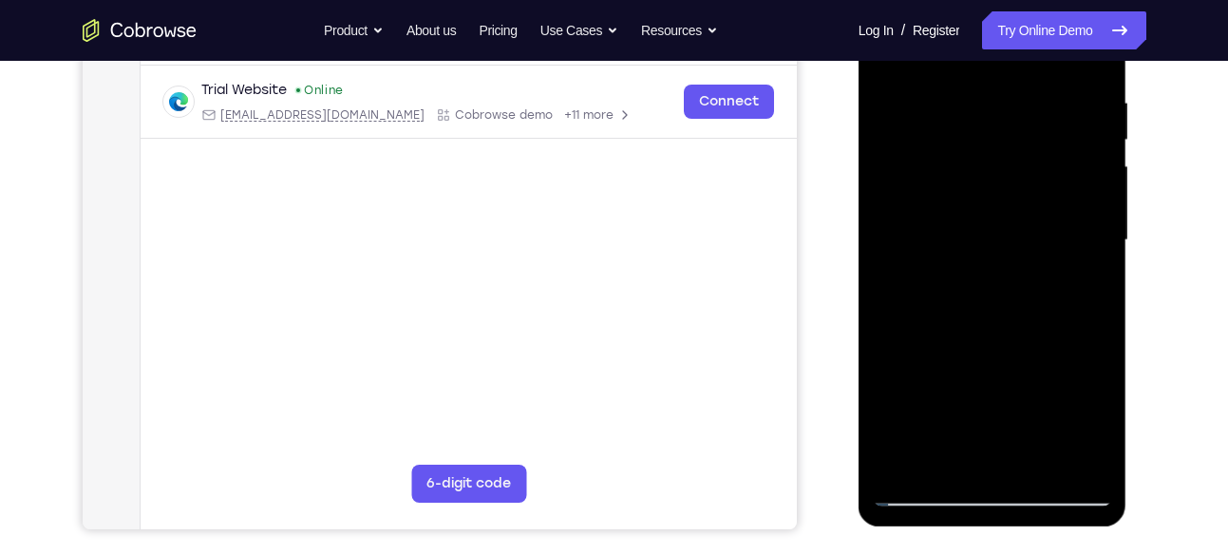
click at [1030, 212] on div at bounding box center [992, 240] width 239 height 532
drag, startPoint x: 1020, startPoint y: 333, endPoint x: 1131, endPoint y: -44, distance: 392.9
click at [1130, 0] on html "Online web based iOS Simulators and Android Emulators. Run iPhone, iPad, Mobile…" at bounding box center [994, 245] width 271 height 570
drag, startPoint x: 984, startPoint y: 323, endPoint x: 988, endPoint y: 306, distance: 17.5
click at [988, 306] on div at bounding box center [992, 240] width 239 height 532
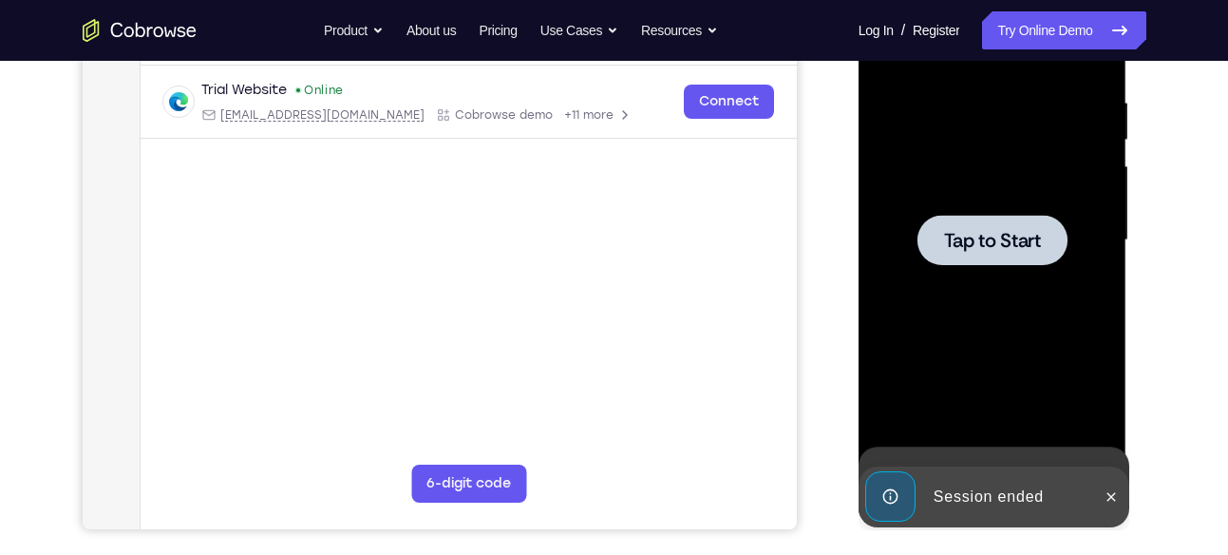
drag, startPoint x: 988, startPoint y: 306, endPoint x: 987, endPoint y: 212, distance: 94.1
click at [947, 224] on div at bounding box center [993, 240] width 150 height 50
